Goal: Task Accomplishment & Management: Manage account settings

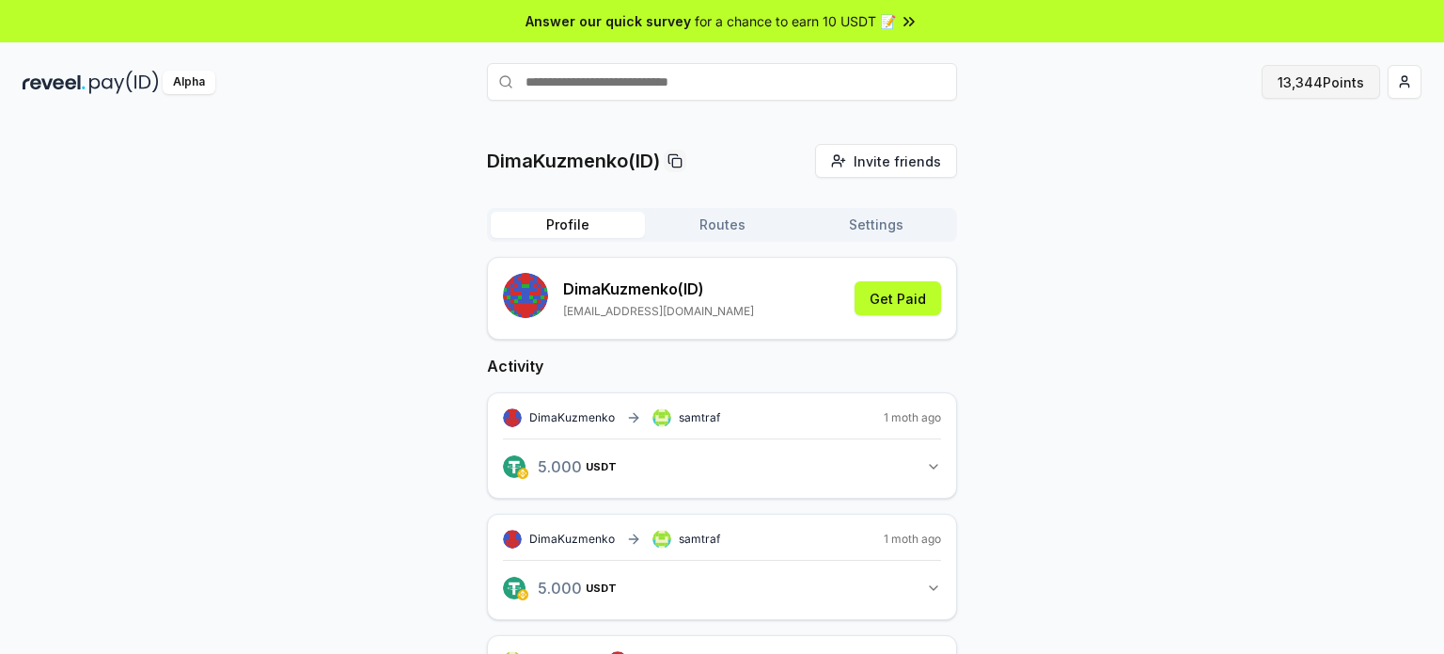
click at [1316, 84] on button "13,344 Points" at bounding box center [1321, 82] width 118 height 34
